Goal: Transaction & Acquisition: Book appointment/travel/reservation

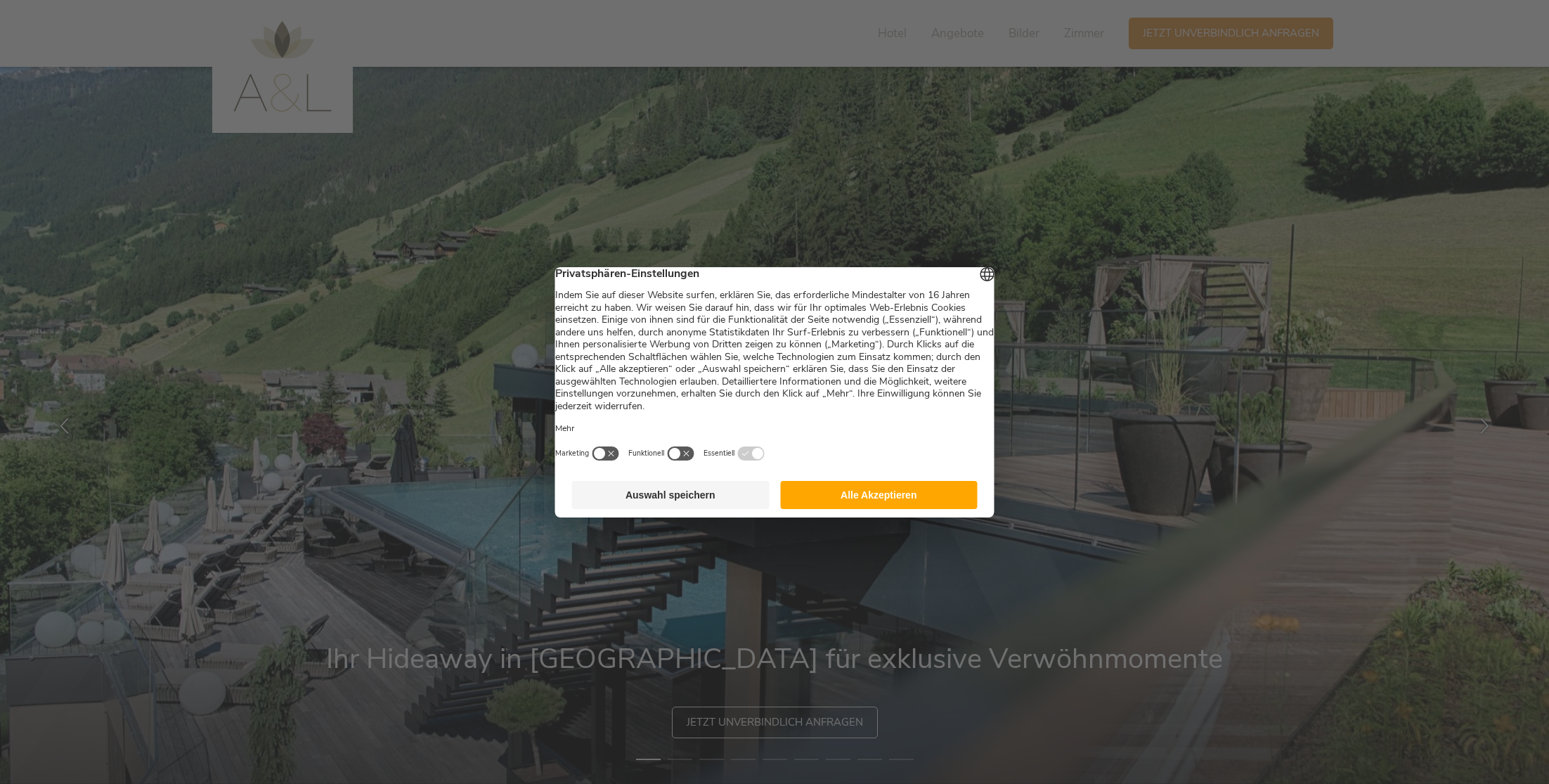
scroll to position [1, 0]
click at [879, 489] on button "Alle Akzeptieren" at bounding box center [879, 495] width 198 height 28
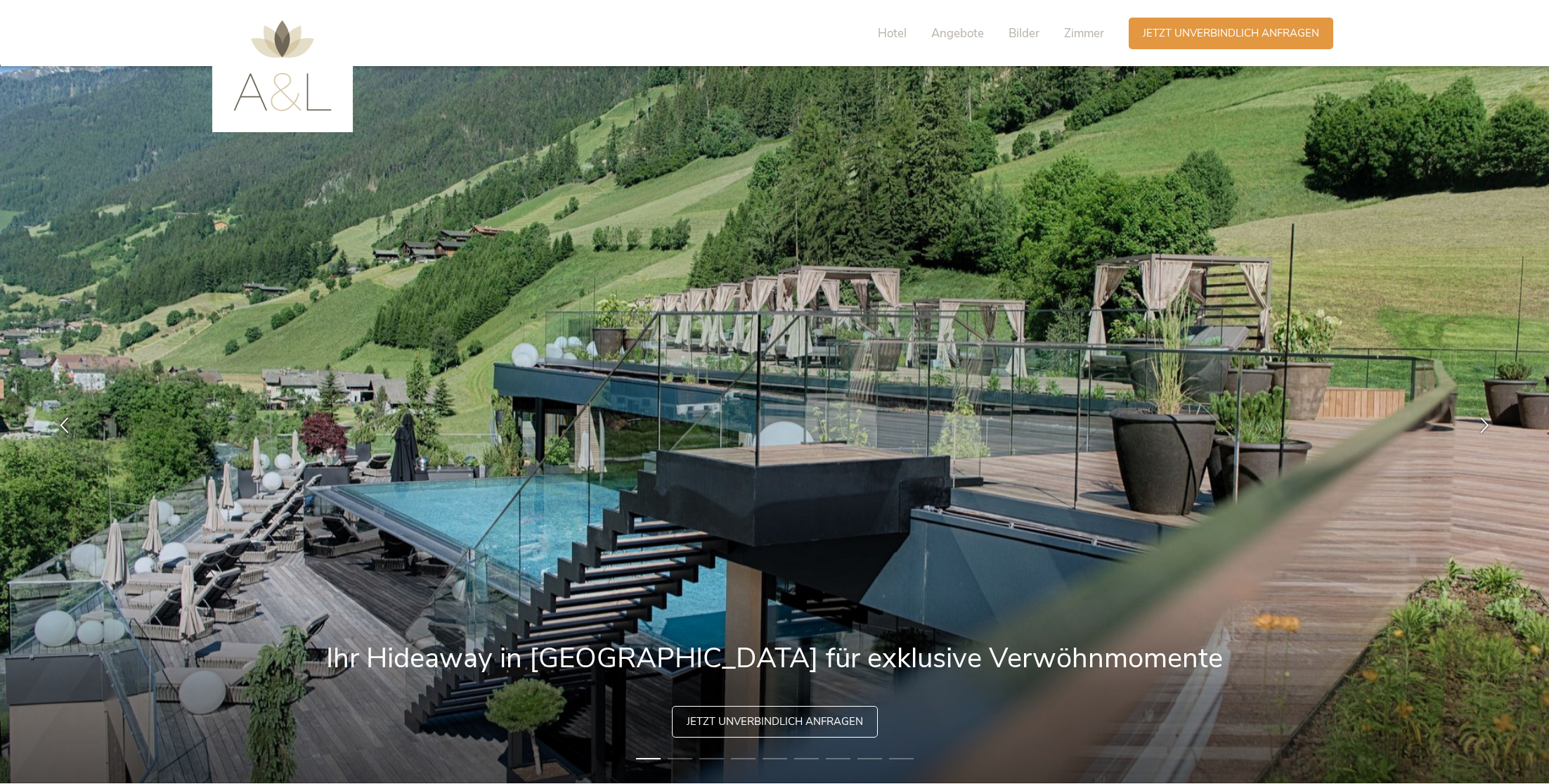
scroll to position [0, 0]
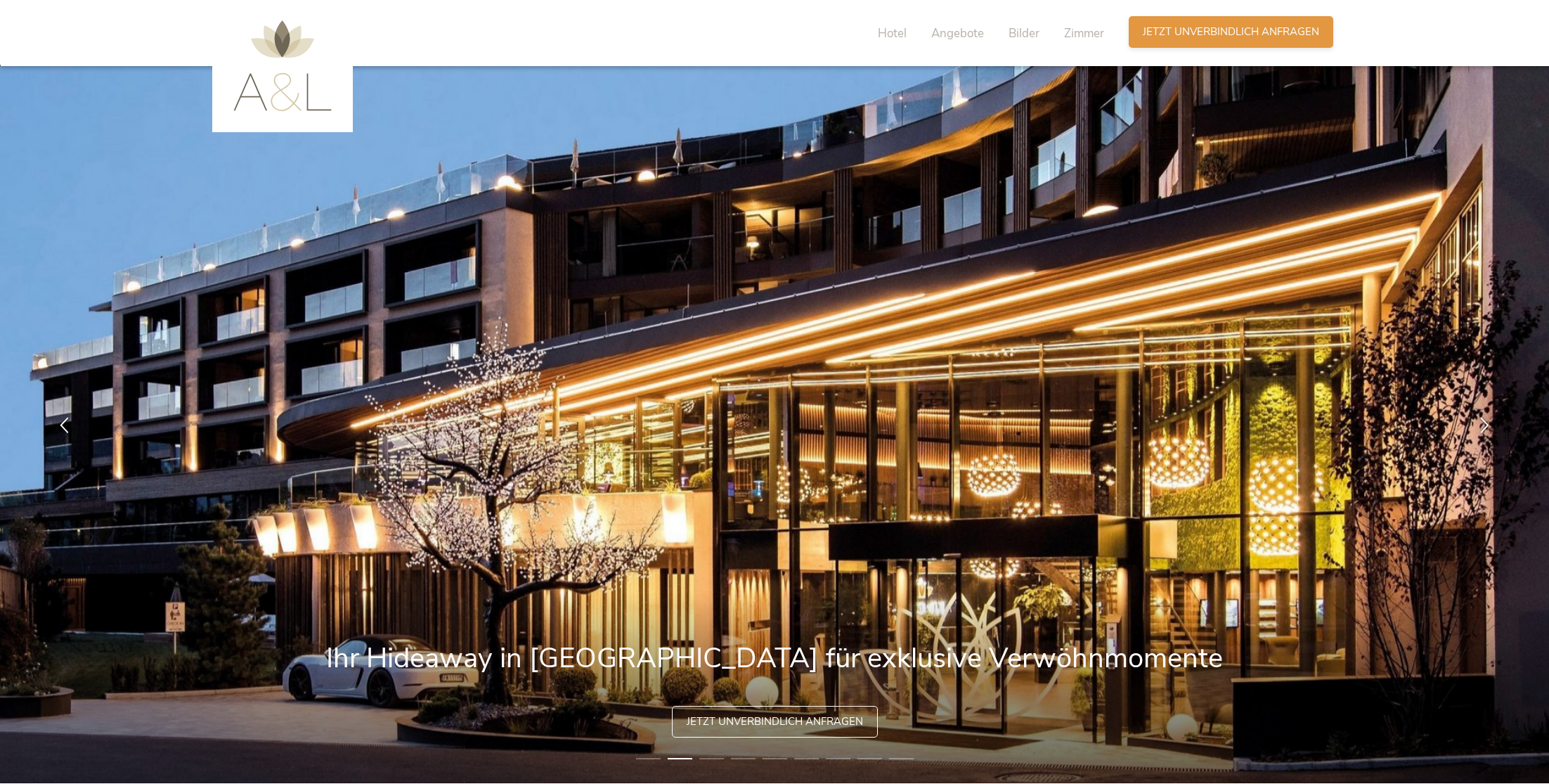
click at [1163, 26] on span "Jetzt unverbindlich anfragen" at bounding box center [1231, 31] width 177 height 15
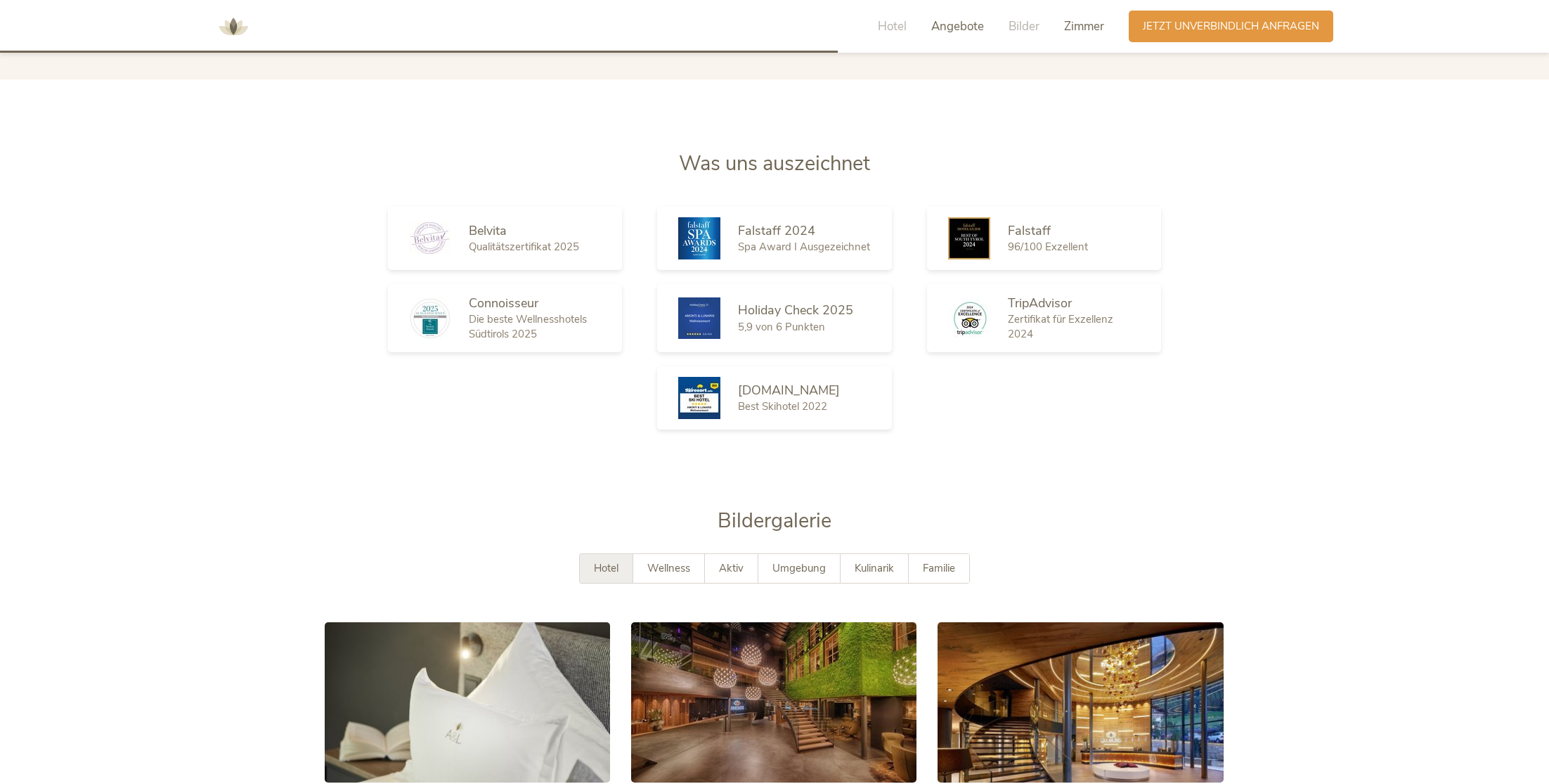
click at [1086, 24] on span "Zimmer" at bounding box center [1084, 26] width 40 height 16
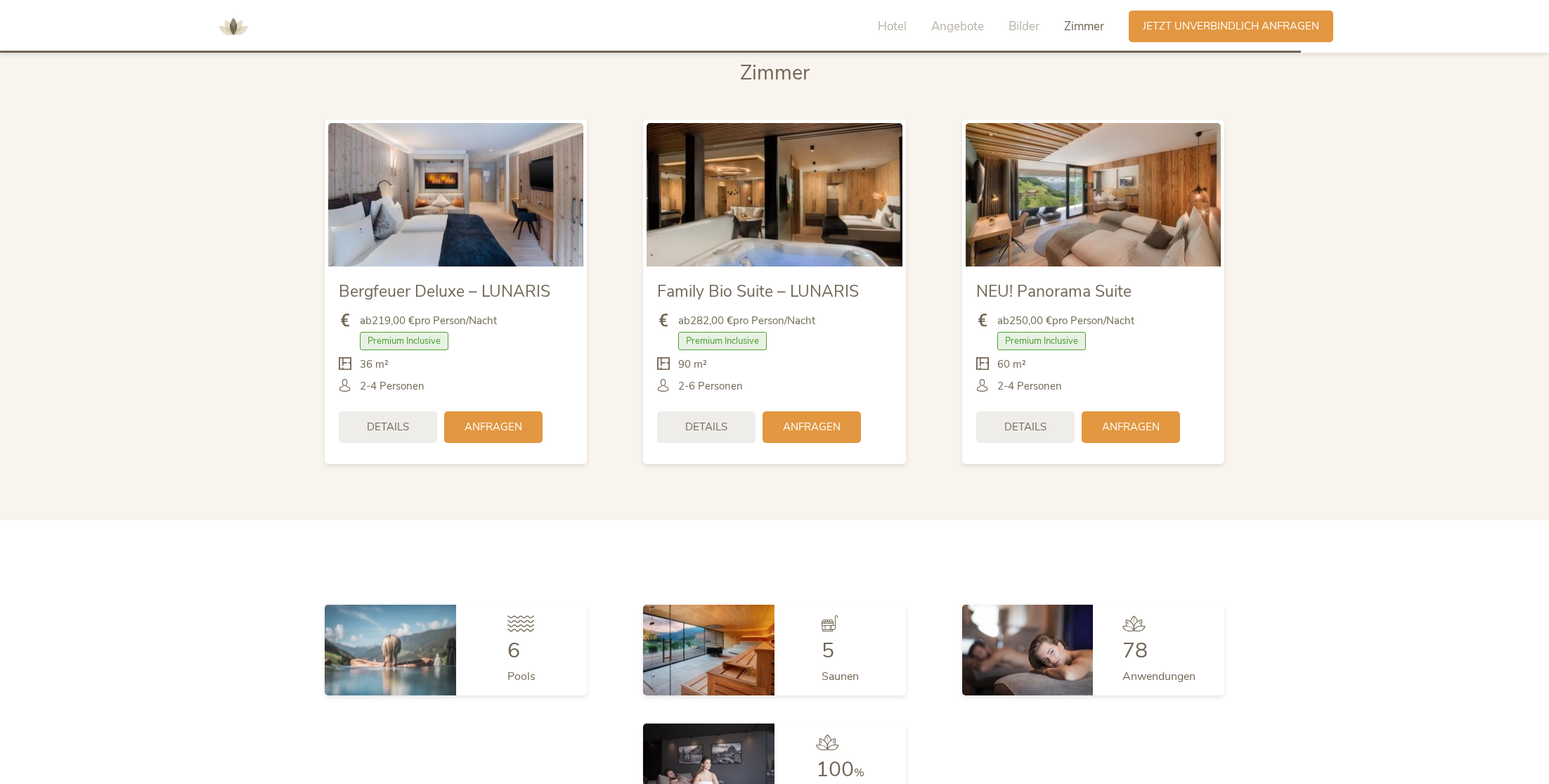
scroll to position [3515, 0]
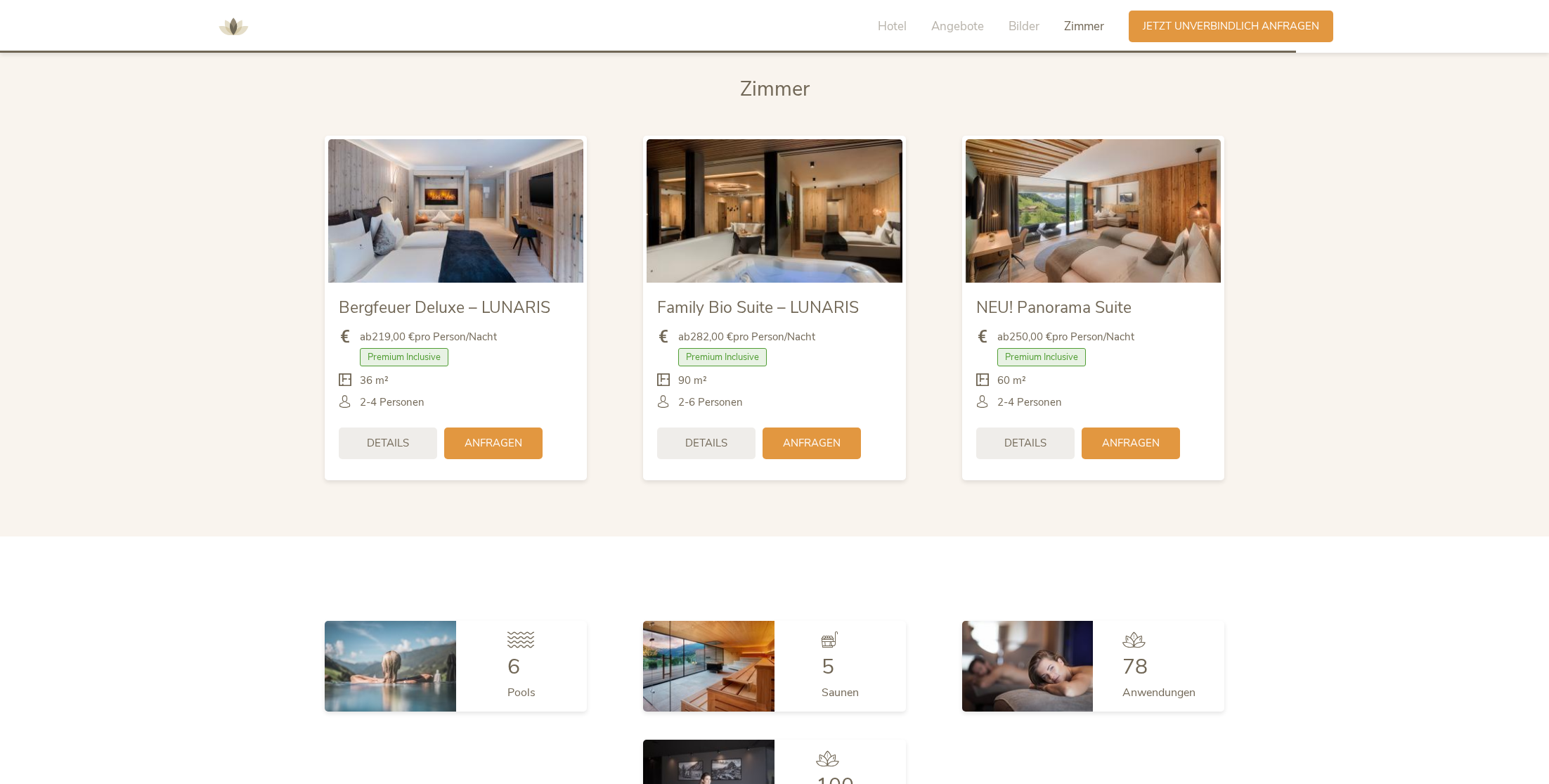
drag, startPoint x: 977, startPoint y: 301, endPoint x: 1094, endPoint y: 300, distance: 117.0
click at [1094, 319] on div "ab 250,00 € pro Person/Nacht Premium Inclusive" at bounding box center [1093, 369] width 234 height 101
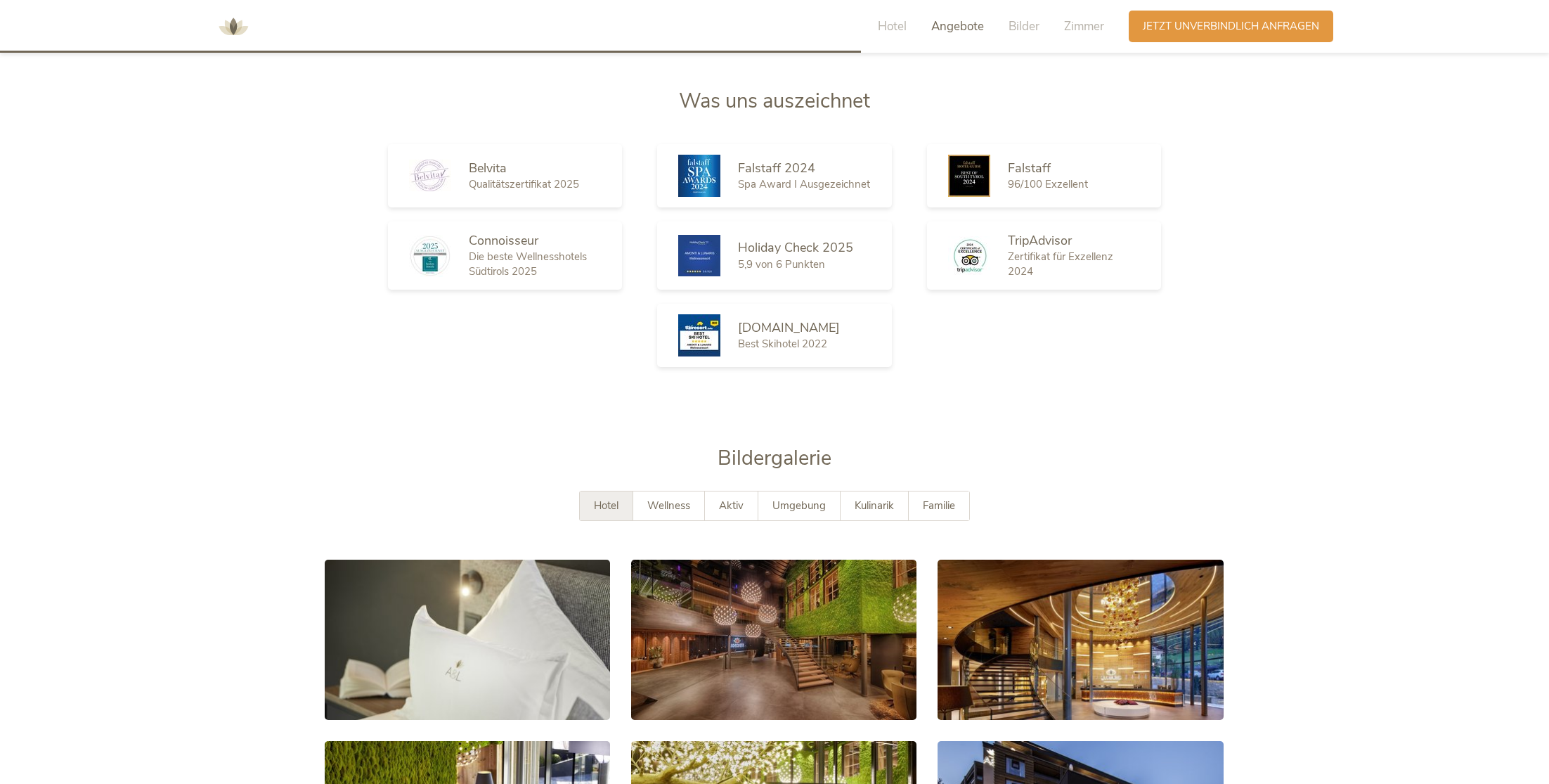
scroll to position [2333, 0]
click at [971, 31] on span "Angebote" at bounding box center [957, 26] width 53 height 16
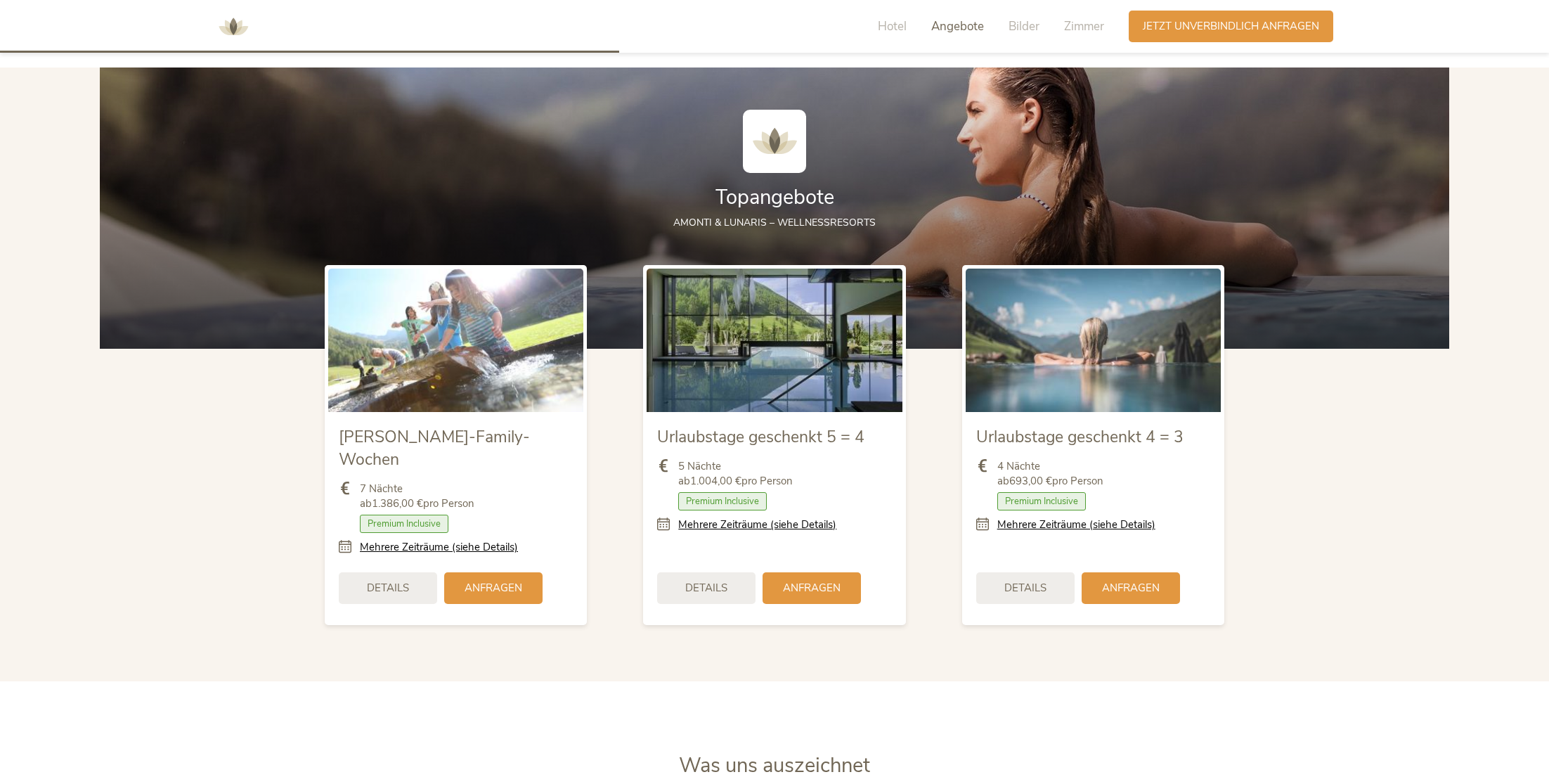
scroll to position [1665, 0]
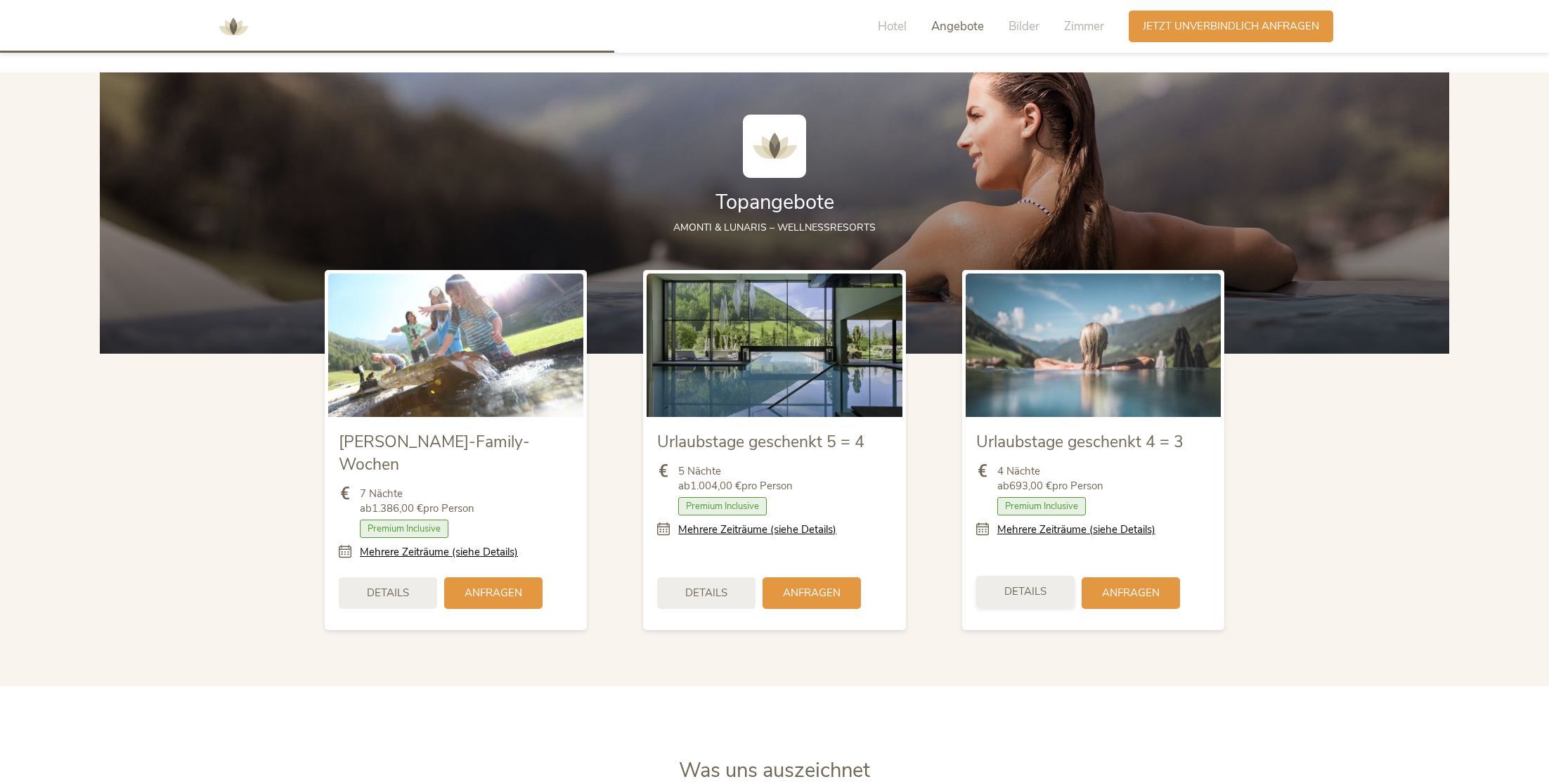
click at [1048, 575] on div "Details" at bounding box center [1026, 591] width 99 height 32
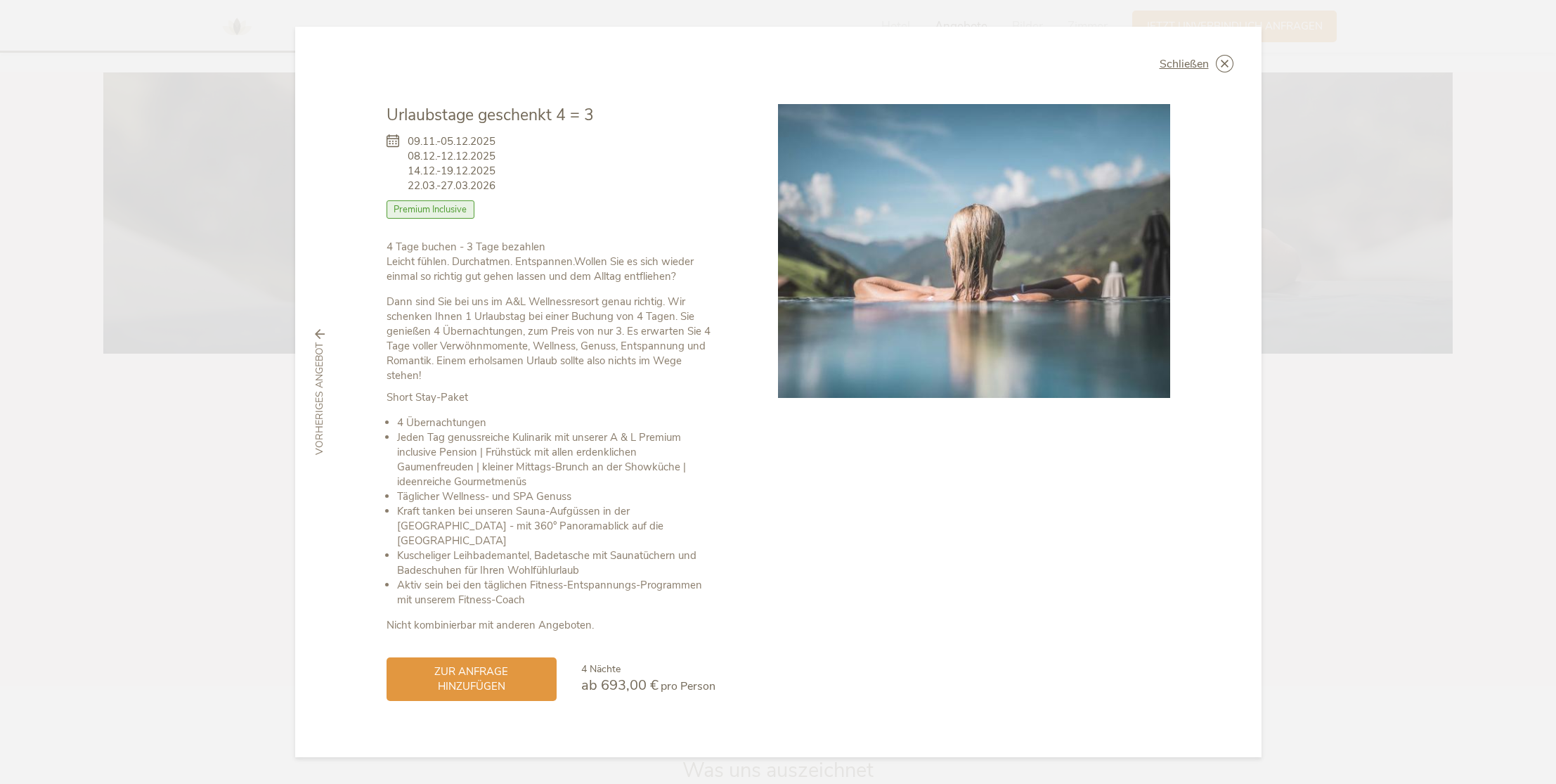
drag, startPoint x: 580, startPoint y: 661, endPoint x: 716, endPoint y: 679, distance: 137.2
click at [716, 679] on div "Urlaubstage geschenkt 4 = 3 [DATE]-[DATE] [DATE]-[DATE] [DATE]-[DATE] [DATE]-[D…" at bounding box center [582, 402] width 392 height 596
drag, startPoint x: 382, startPoint y: 256, endPoint x: 528, endPoint y: 251, distance: 146.1
click at [526, 249] on div "Schließen Urlaubstage geschenkt 4 = 3 [DATE]-[DATE] [DATE]-[DATE] Halbpension" at bounding box center [778, 392] width 966 height 729
click at [536, 275] on p "4 Tage buchen - 3 Tage bezahlen Leicht fühlen. Durchatmen. Entspannen. [PERSON_…" at bounding box center [551, 262] width 329 height 44
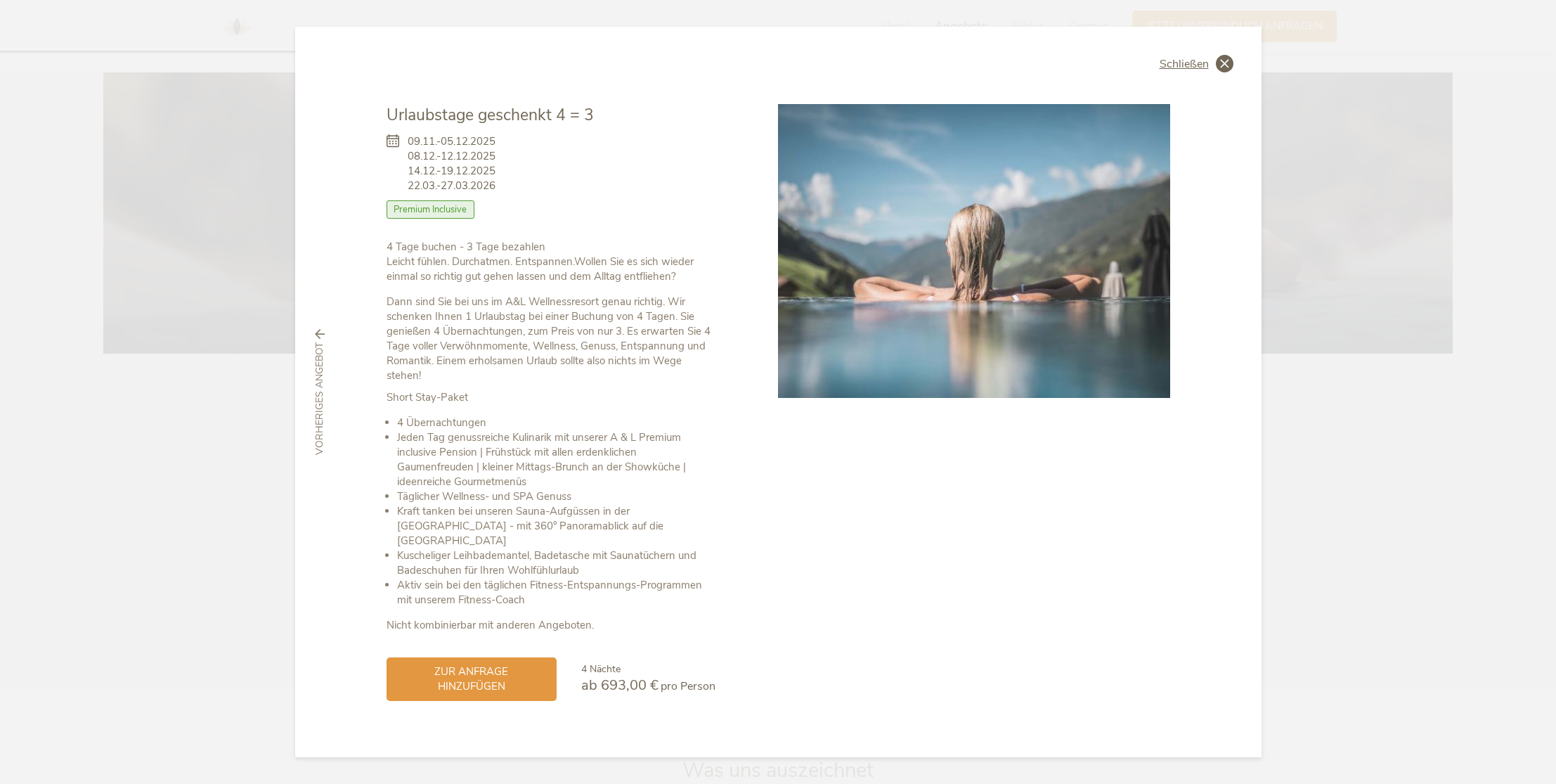
click at [1223, 83] on div "Schließen Urlaubstage geschenkt 4 = 3 [DATE]-[DATE] [DATE]-[DATE] Halbpension" at bounding box center [778, 392] width 966 height 729
drag, startPoint x: 1224, startPoint y: 79, endPoint x: 1216, endPoint y: 83, distance: 8.9
click at [0, 0] on icon at bounding box center [0, 0] width 0 height 0
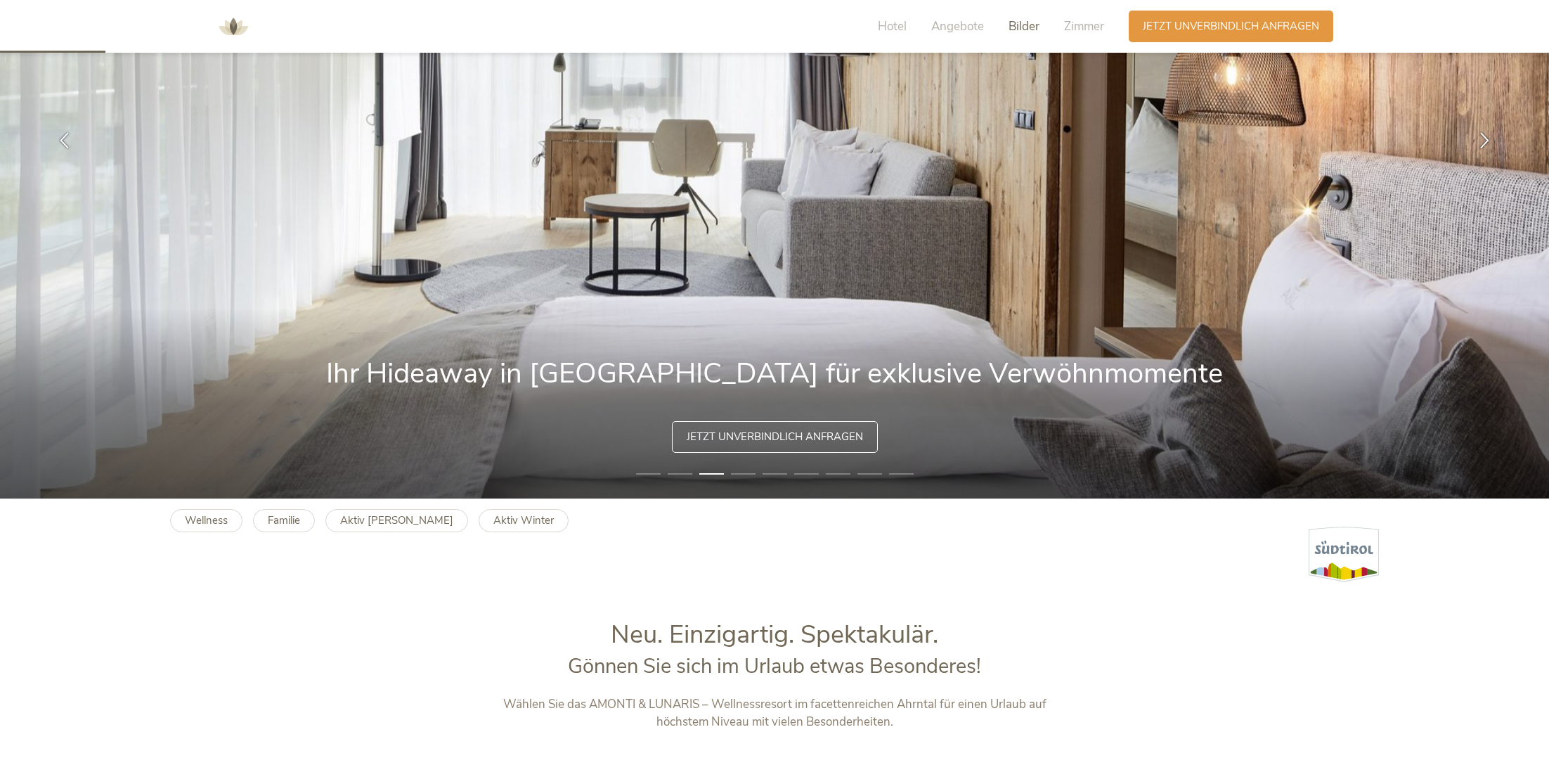
click at [1014, 25] on span "Bilder" at bounding box center [1024, 26] width 31 height 16
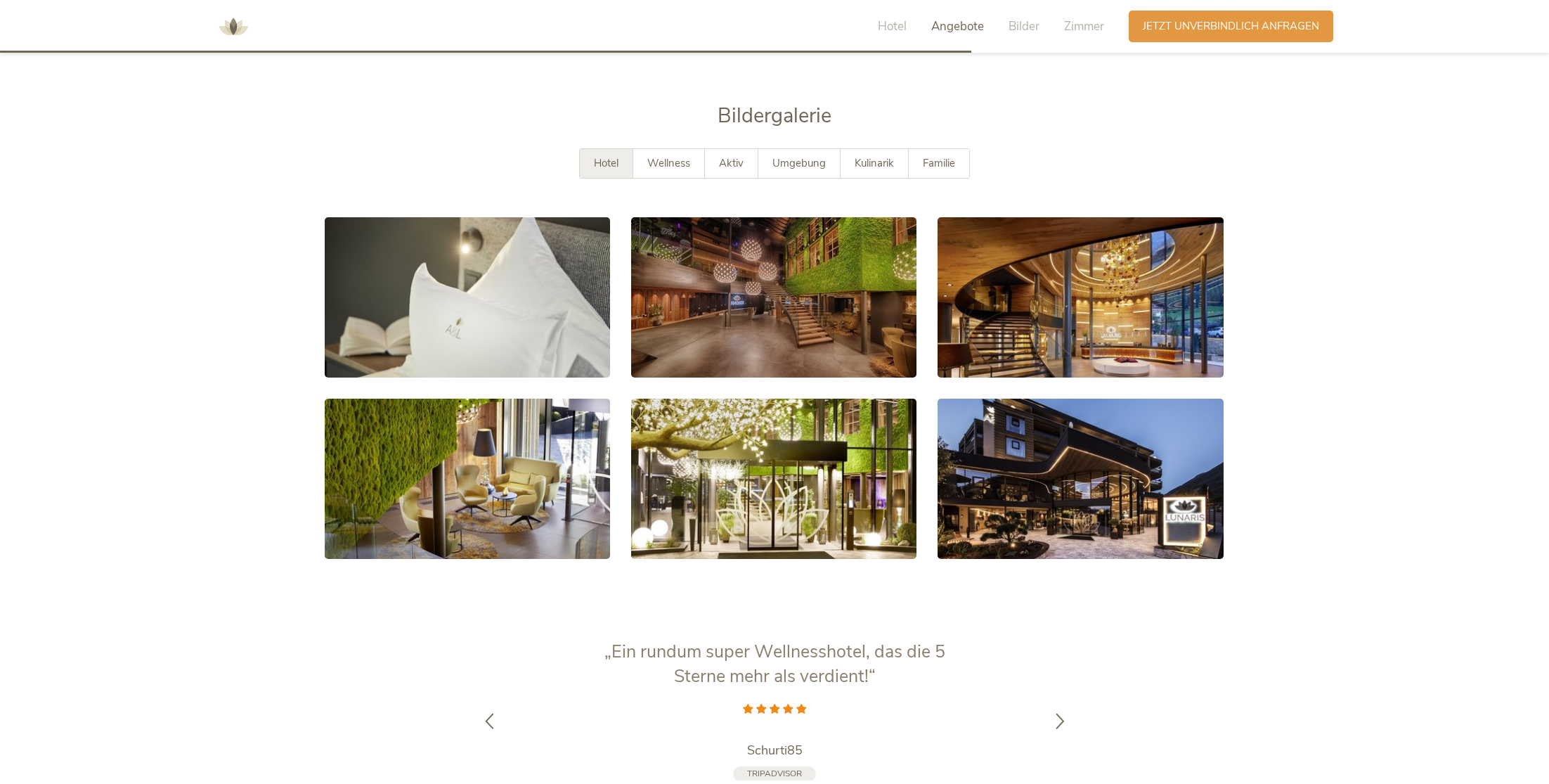
scroll to position [2682, 0]
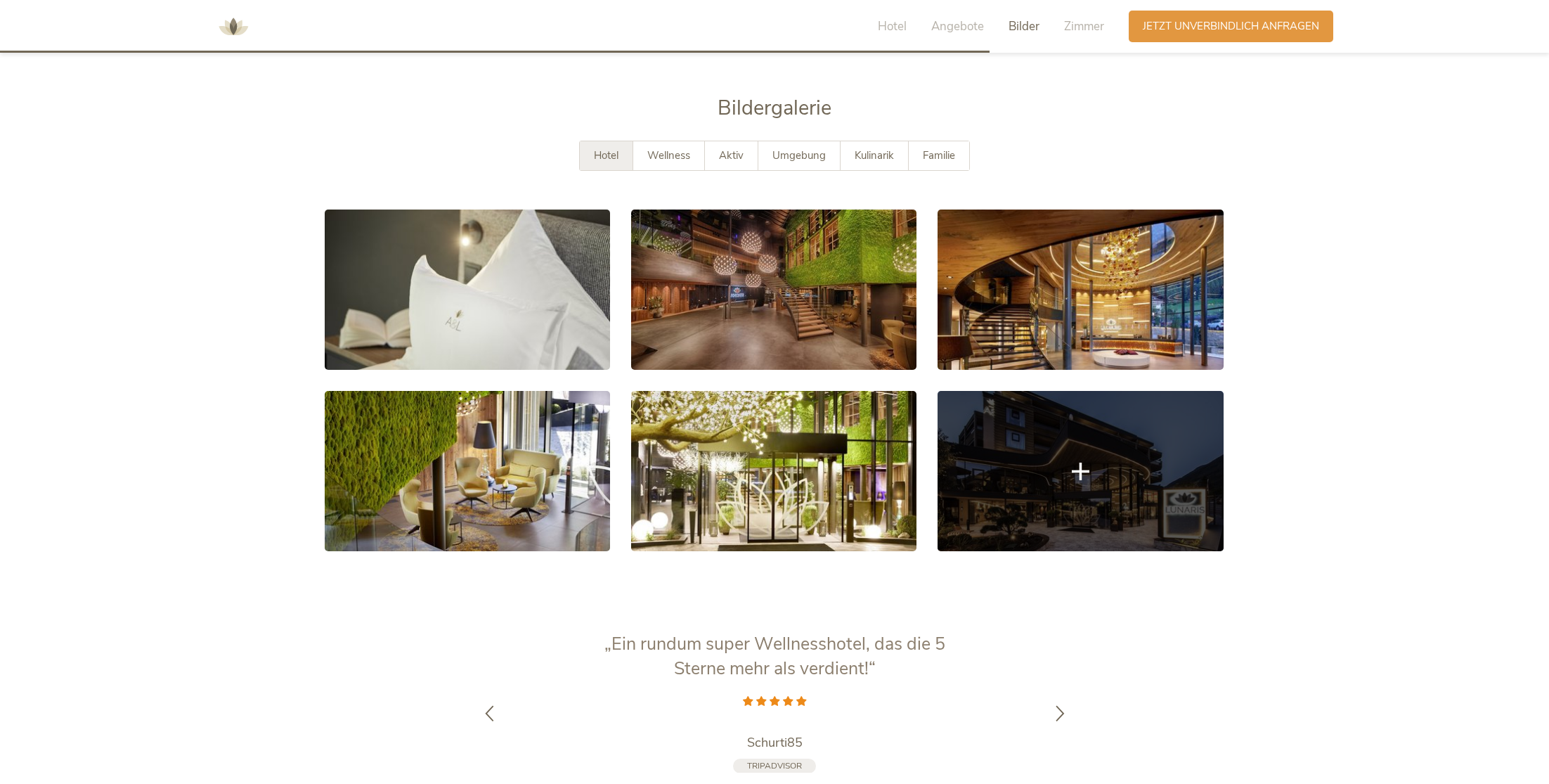
click at [1067, 463] on link at bounding box center [1079, 470] width 285 height 160
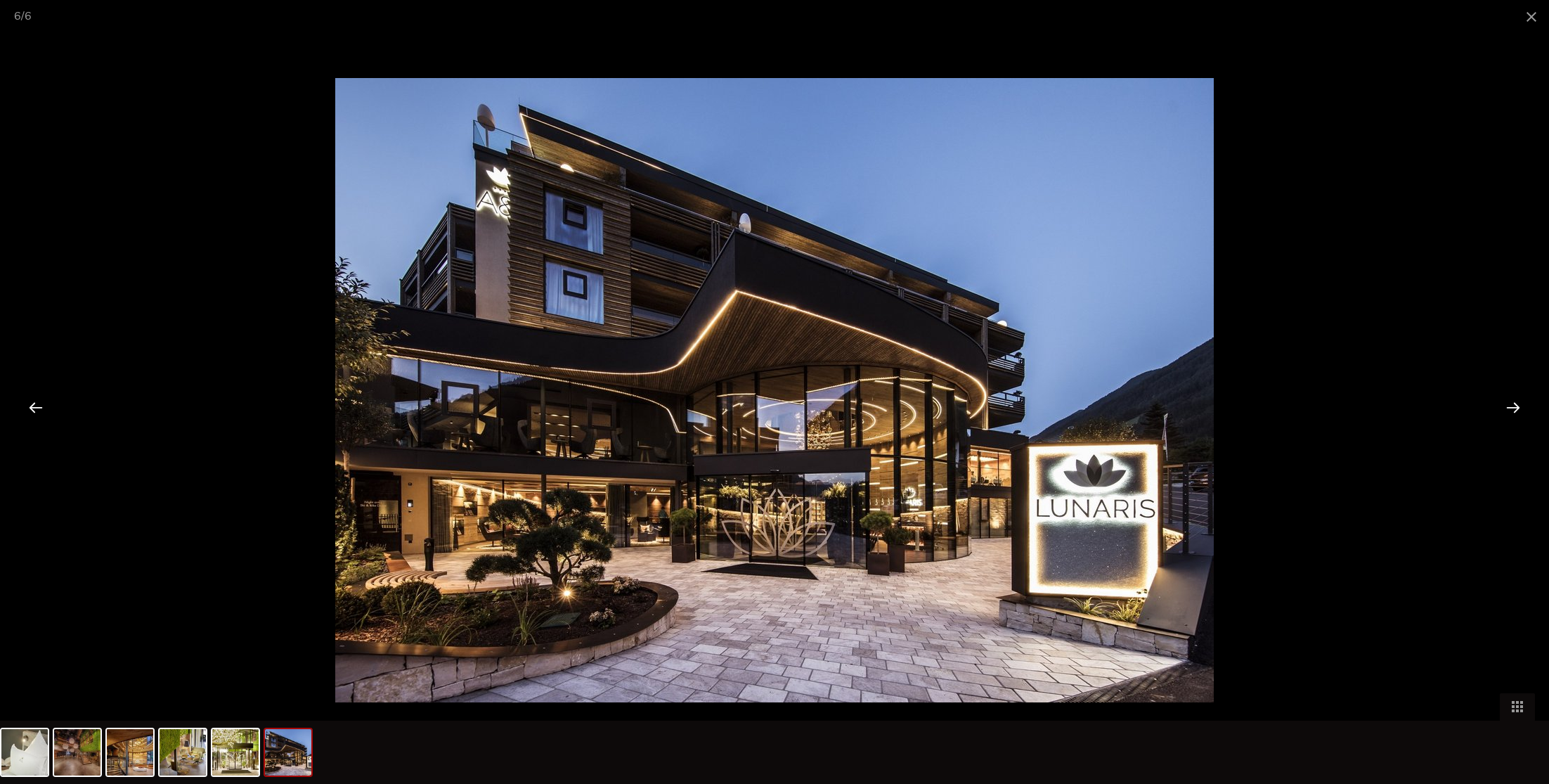
click at [1513, 405] on div at bounding box center [1513, 407] width 43 height 43
